Goal: Task Accomplishment & Management: Use online tool/utility

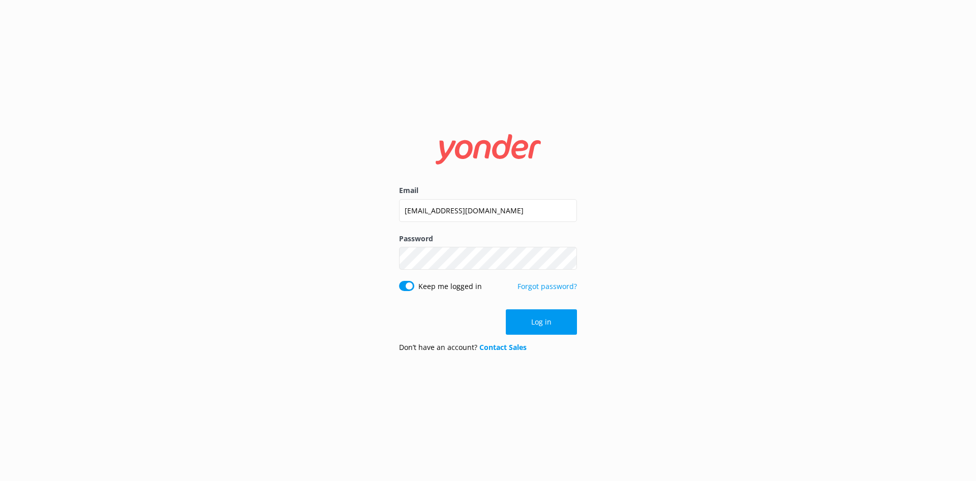
click at [550, 329] on button "Log in" at bounding box center [541, 322] width 71 height 25
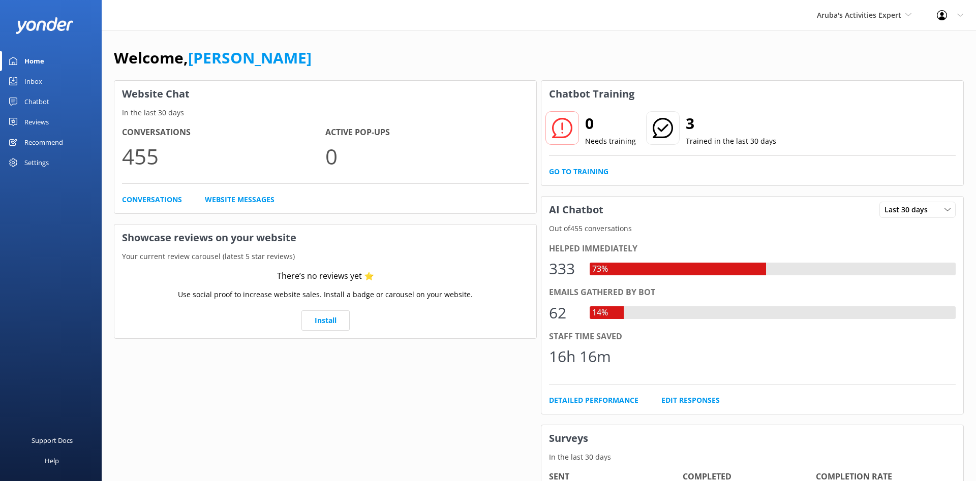
click at [43, 99] on div "Chatbot" at bounding box center [36, 101] width 25 height 20
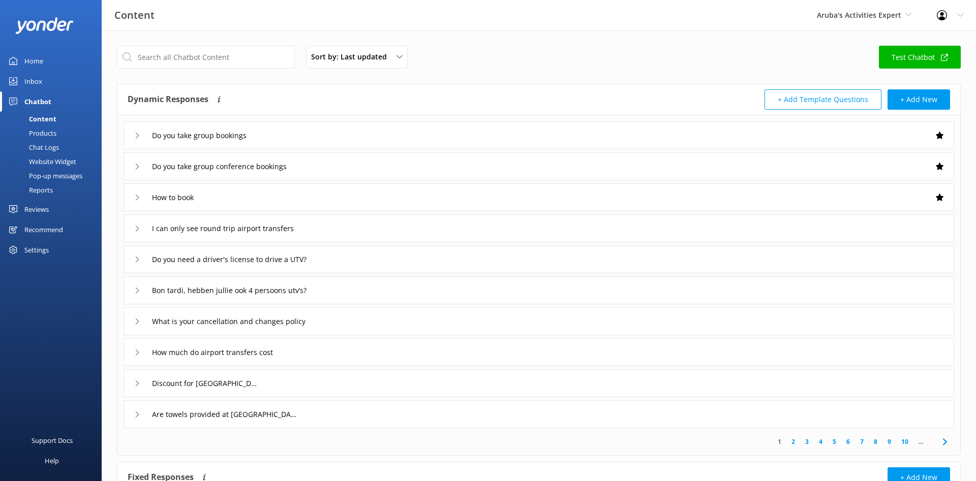
click at [50, 145] on div "Chat Logs" at bounding box center [32, 147] width 53 height 14
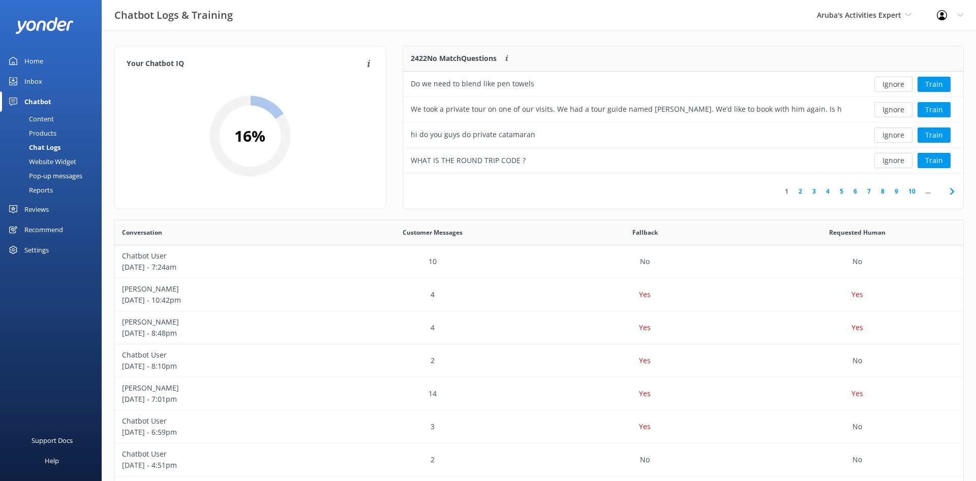
scroll to position [128, 560]
click at [798, 191] on link "2" at bounding box center [800, 192] width 14 height 10
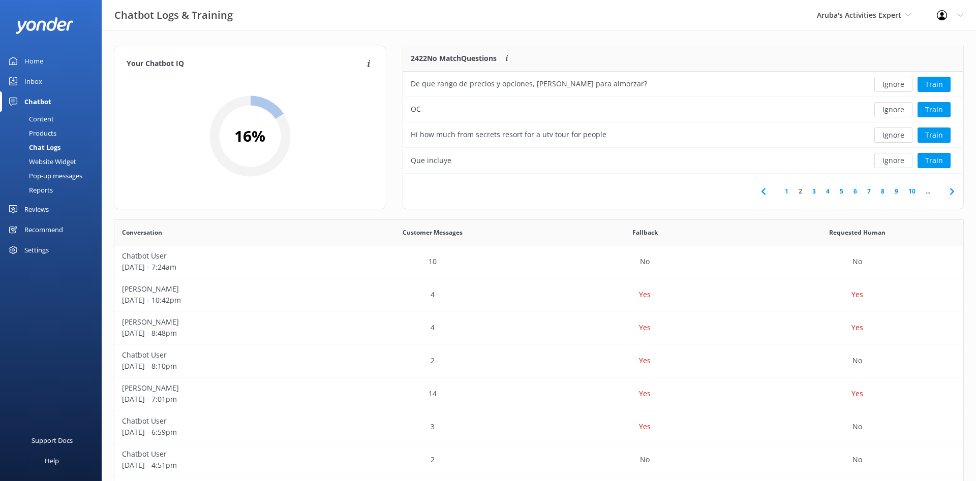
click at [914, 191] on link "10" at bounding box center [911, 192] width 17 height 10
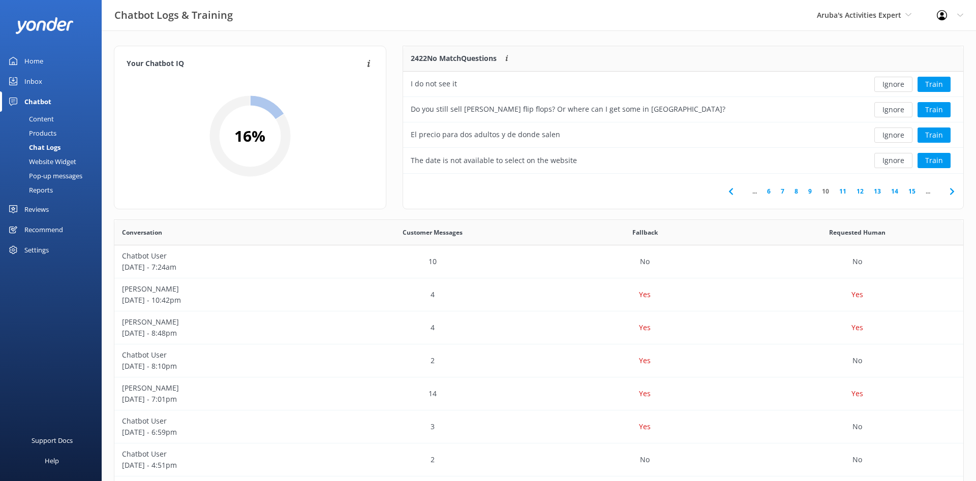
click at [842, 193] on link "11" at bounding box center [842, 192] width 17 height 10
click at [764, 192] on link "7" at bounding box center [765, 192] width 14 height 10
